Goal: Use online tool/utility: Utilize a website feature to perform a specific function

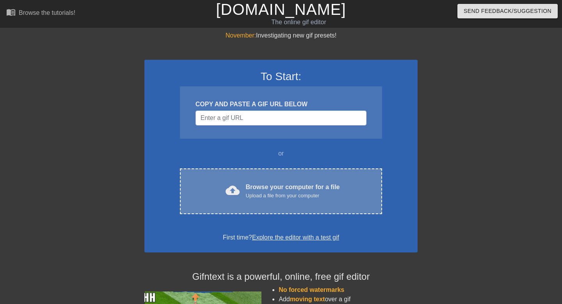
click at [310, 195] on div "Upload a file from your computer" at bounding box center [293, 196] width 94 height 8
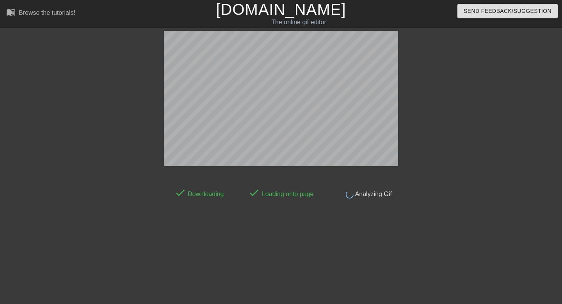
scroll to position [19, 0]
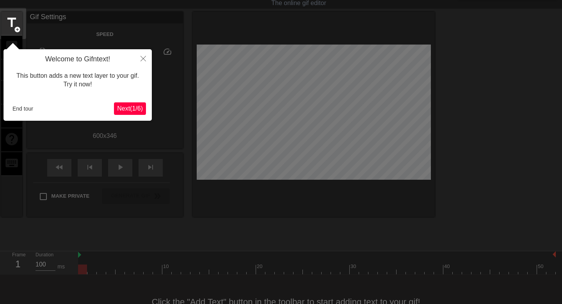
click at [132, 107] on span "Next ( 1 / 6 )" at bounding box center [130, 108] width 26 height 7
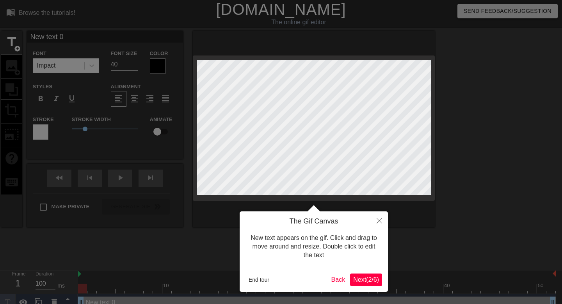
click at [355, 279] on span "Next ( 2 / 6 )" at bounding box center [366, 279] width 26 height 7
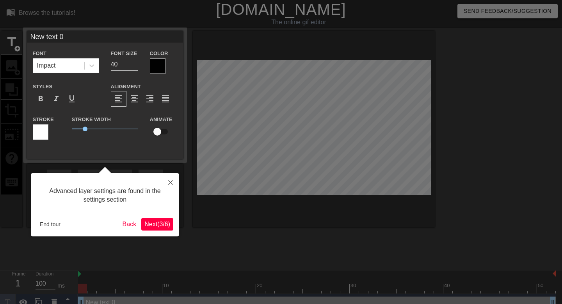
scroll to position [9, 0]
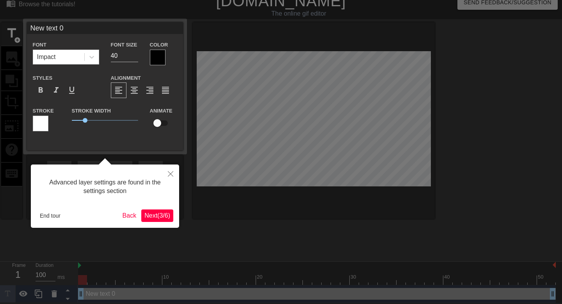
click at [155, 212] on span "Next ( 3 / 6 )" at bounding box center [158, 215] width 26 height 7
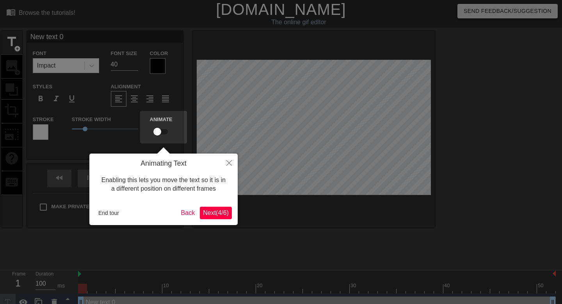
click at [216, 214] on span "Next ( 4 / 6 )" at bounding box center [216, 212] width 26 height 7
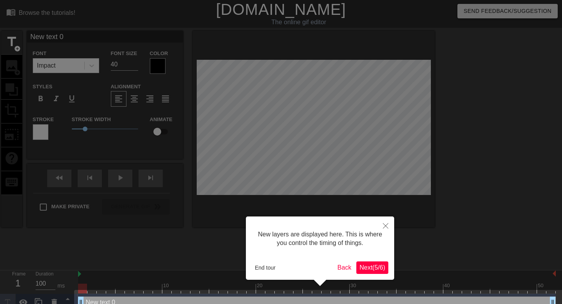
scroll to position [14, 0]
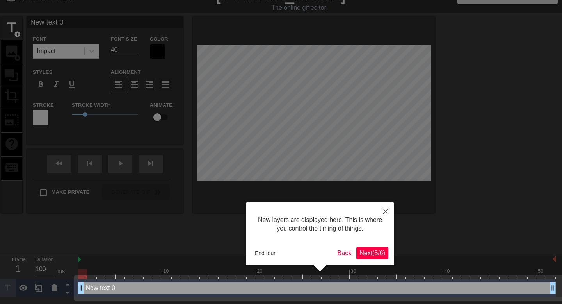
click at [368, 253] on span "Next ( 5 / 6 )" at bounding box center [373, 253] width 26 height 7
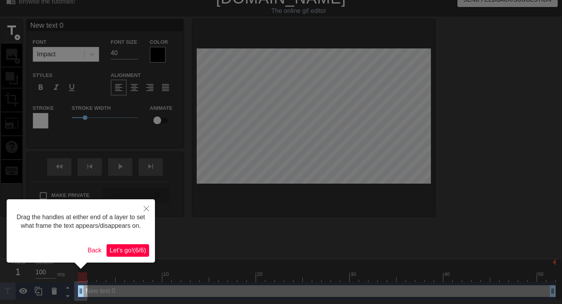
scroll to position [0, 0]
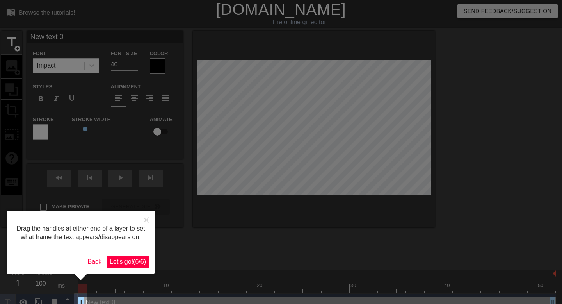
click at [128, 265] on span "Let's go! ( 6 / 6 )" at bounding box center [128, 261] width 36 height 7
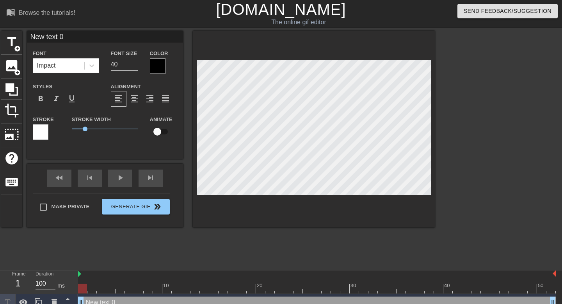
scroll to position [0, 1]
type input "h"
type textarea "h"
type input "hi"
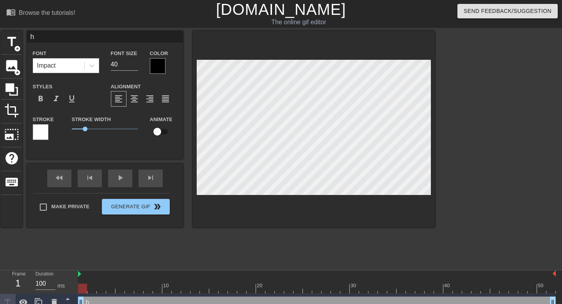
type textarea "hi"
type input "hi"
type textarea "hi"
type input "hi m"
type textarea "hi m"
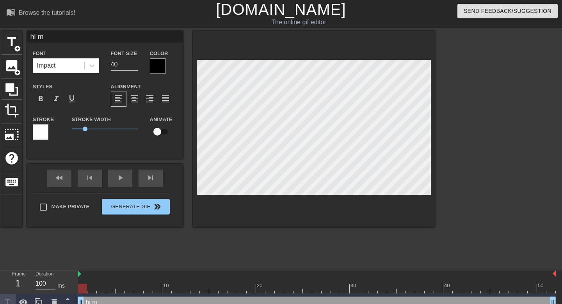
type input "hi my"
type textarea "hi my"
type input "hi my"
type textarea "hi my"
type input "hi my n"
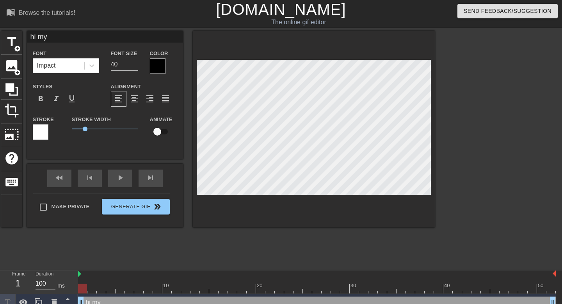
type textarea "hi my n"
type input "hi my na"
type textarea "hi my na"
type input "hi my nam"
type textarea "hi my nam"
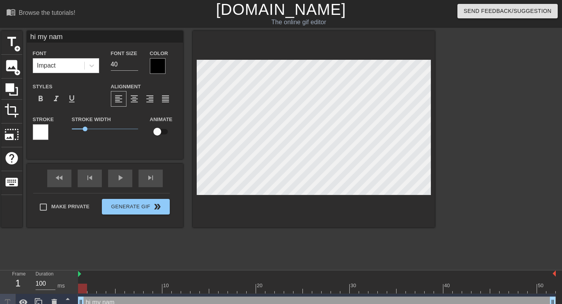
type input "hi my name"
type textarea "hi my name"
type input "hi my name"
type textarea "hi my name"
type input "hi my name"
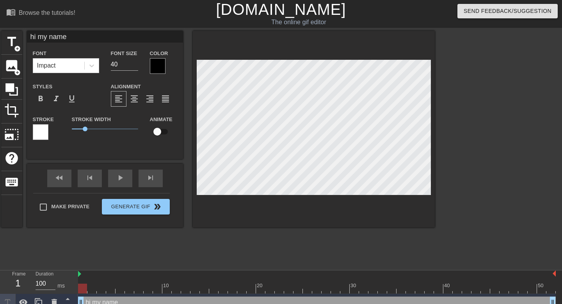
type textarea "hi my name"
type input "hi my nam"
type textarea "hi my nam"
type input "hi my nam"
type textarea "hi my nam"
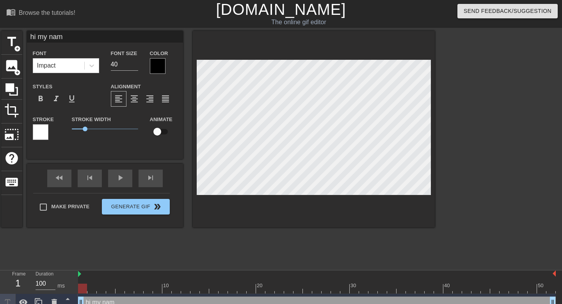
type input "hi my nam i"
type textarea "hi my nam is"
type input "hi my nam is"
type textarea "hi my nam is"
type input "hi my nam is m"
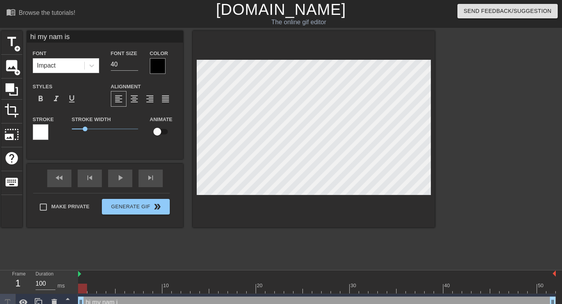
type textarea "hi my nam is m"
type input "hi my nam is ma"
type textarea "hi my nam is ma"
type input "hi my nam is mas"
type textarea "hi my nam is maso"
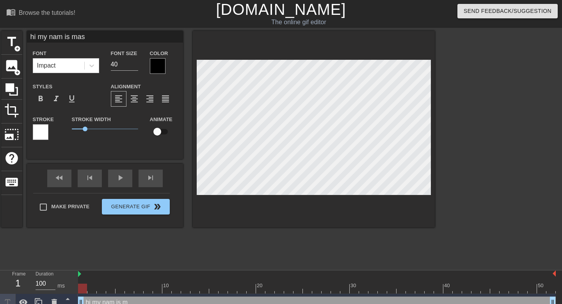
type input "hi my nam is maso"
type textarea "hi my nam is mason"
type input "hi my nam is mason"
type textarea "hi my nam is mason g"
type input "hi my nam is mason gi"
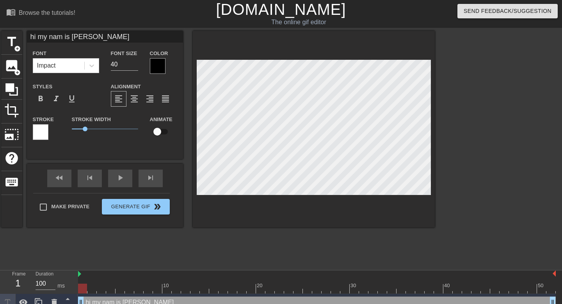
type textarea "hi my nam is mason gi"
type input "hi my nam is mason gih"
type textarea "hi my nam is mason gih"
type input "hi my nam is mason gihu"
type textarea "hi my nam is mason gihu"
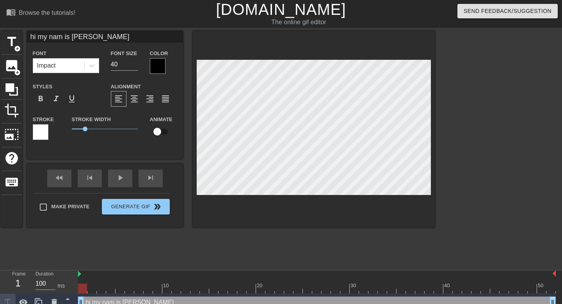
type input "hi my nam is mason gihun"
type textarea "hi my nam is mason gihun"
type input "hi my nam is mason gihun"
type textarea "hi my nam is mason gihun"
type input "hi my nam is mason gihun a"
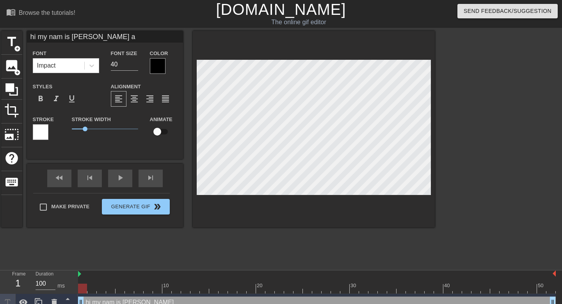
type textarea "hi my nam is mason gihun an"
type input "hi my nam is mason gihun and"
type textarea "hi my nam is mason gihun and"
type input "hi my nam is mason gihun and"
type textarea "hi my nam is mason gihun and"
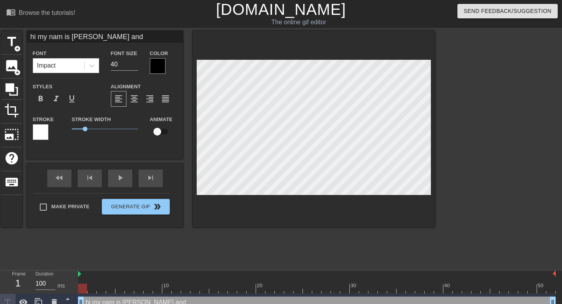
type input "hi my nam is mason gihun and i"
type textarea "hi my nam is mason gihun and i"
type input "hi my nam is mason gihun and i"
type textarea "hi my nam is mason gihun and i"
type input "hi my nam is mason gihun and i l"
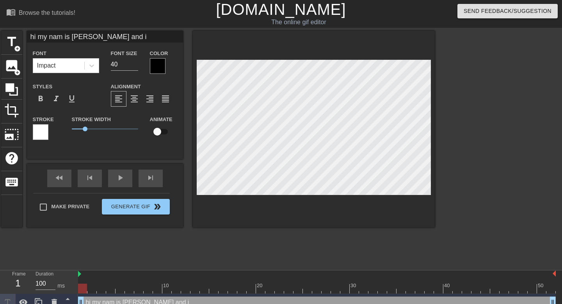
type textarea "hi my nam is mason gihun and i l"
type input "hi my nam is mason gihun and i lo"
type textarea "hi my nam is mason gihun and i lo"
type input "hi my nam is mason gihun and i lov"
type textarea "hi my nam is mason gihun and i lov"
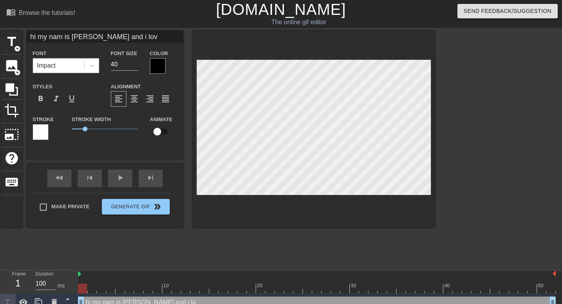
type input "hi my nam is mason gihun and i love"
type textarea "hi my nam is mason gihun and i love"
type input "hi my nam is mason gihun and i love"
type textarea "hi my nam is mason gihun and i love"
type input "hi my nam is mason gihun and i love y"
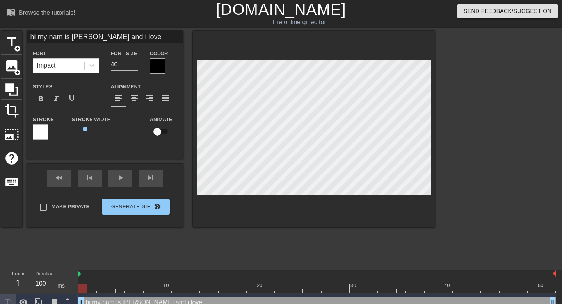
type textarea "hi my nam is mason gihun and i love y"
type input "hi my nam is mason gihun and i love yo"
type textarea "hi my nam is mason gihun and i love yo"
type input "hi my nam is mason gihun and i love you"
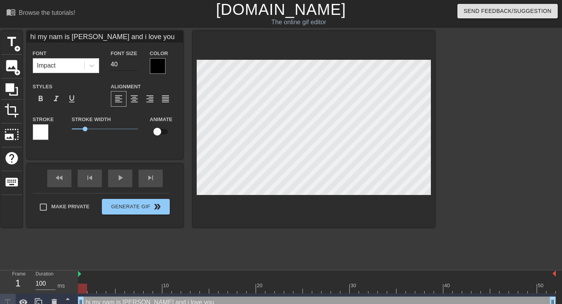
type textarea "hi my nam is mason gihun and i love you"
click at [125, 63] on input "40" at bounding box center [124, 64] width 27 height 12
type input "4"
type input "2"
type input "30"
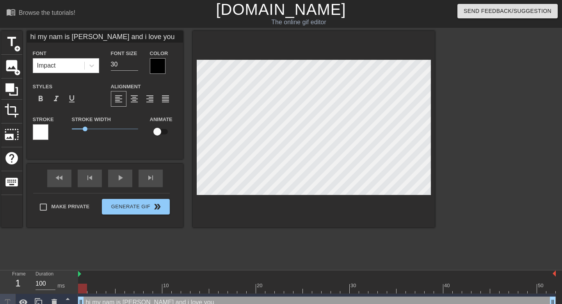
paste textarea "💖"
type input "hi my nam is mason gihun and i love you💖"
type textarea "hi my nam is mason gihun and i love you💖"
type input "hi my nam is mason gihun and i love you 💖"
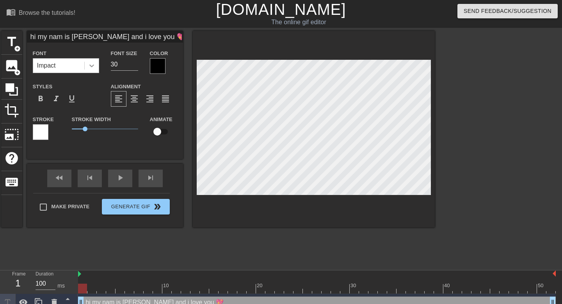
type textarea "hi my nam is mason gihun and i love you 💖"
click at [89, 64] on icon at bounding box center [92, 66] width 8 height 8
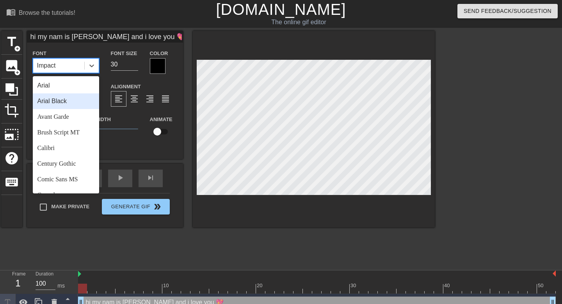
click at [78, 103] on div "Arial Black" at bounding box center [66, 101] width 66 height 16
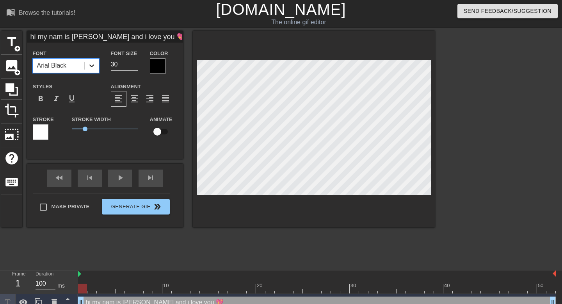
click at [89, 64] on icon at bounding box center [92, 66] width 8 height 8
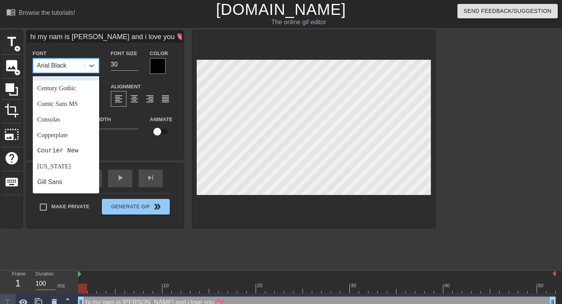
scroll to position [85, 0]
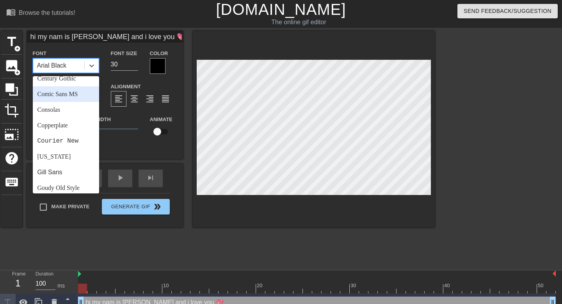
click at [65, 93] on div "Comic Sans MS" at bounding box center [66, 94] width 66 height 16
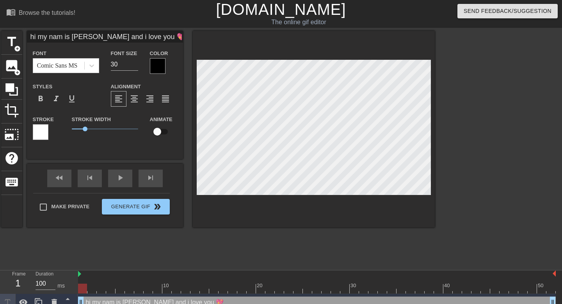
scroll to position [0, 5]
click at [531, 123] on div at bounding box center [502, 148] width 117 height 234
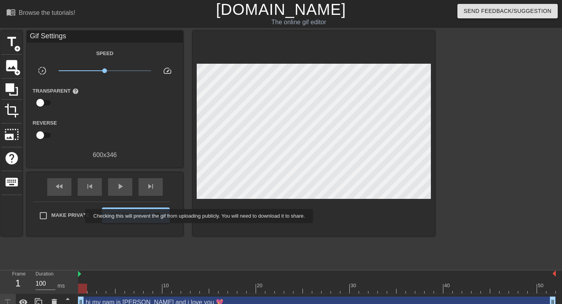
click at [80, 216] on span "Make Private" at bounding box center [71, 215] width 38 height 8
click at [52, 216] on input "Make Private" at bounding box center [43, 215] width 16 height 16
checkbox input "true"
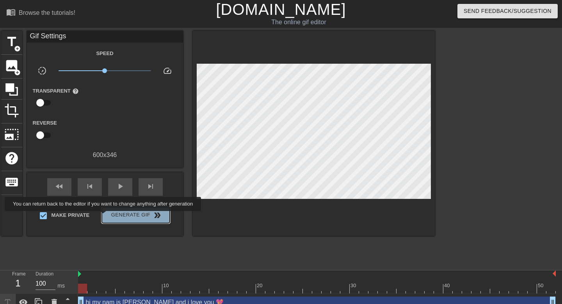
click at [108, 216] on span "Generate Gif double_arrow" at bounding box center [135, 215] width 61 height 9
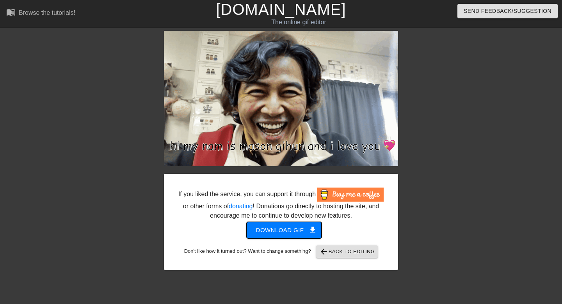
click at [297, 235] on span "Download gif get_app" at bounding box center [284, 230] width 57 height 10
